Goal: Register for event/course

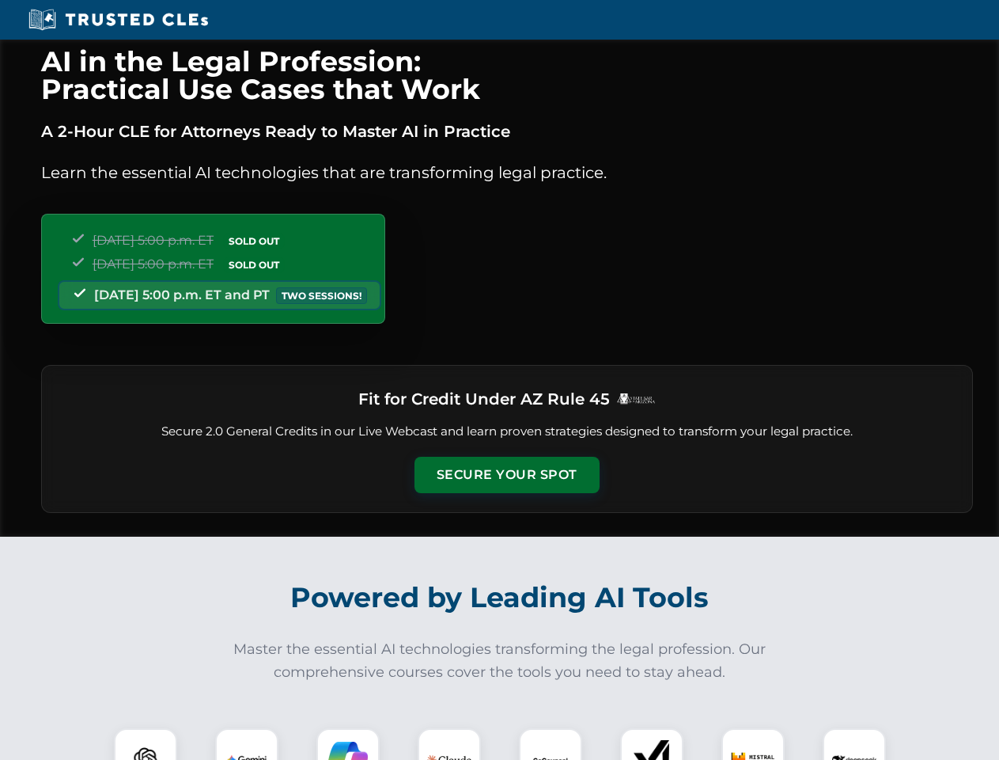
click at [506, 475] on button "Secure Your Spot" at bounding box center [507, 475] width 185 height 36
click at [146, 744] on img at bounding box center [146, 760] width 46 height 46
